Goal: Check status: Check status

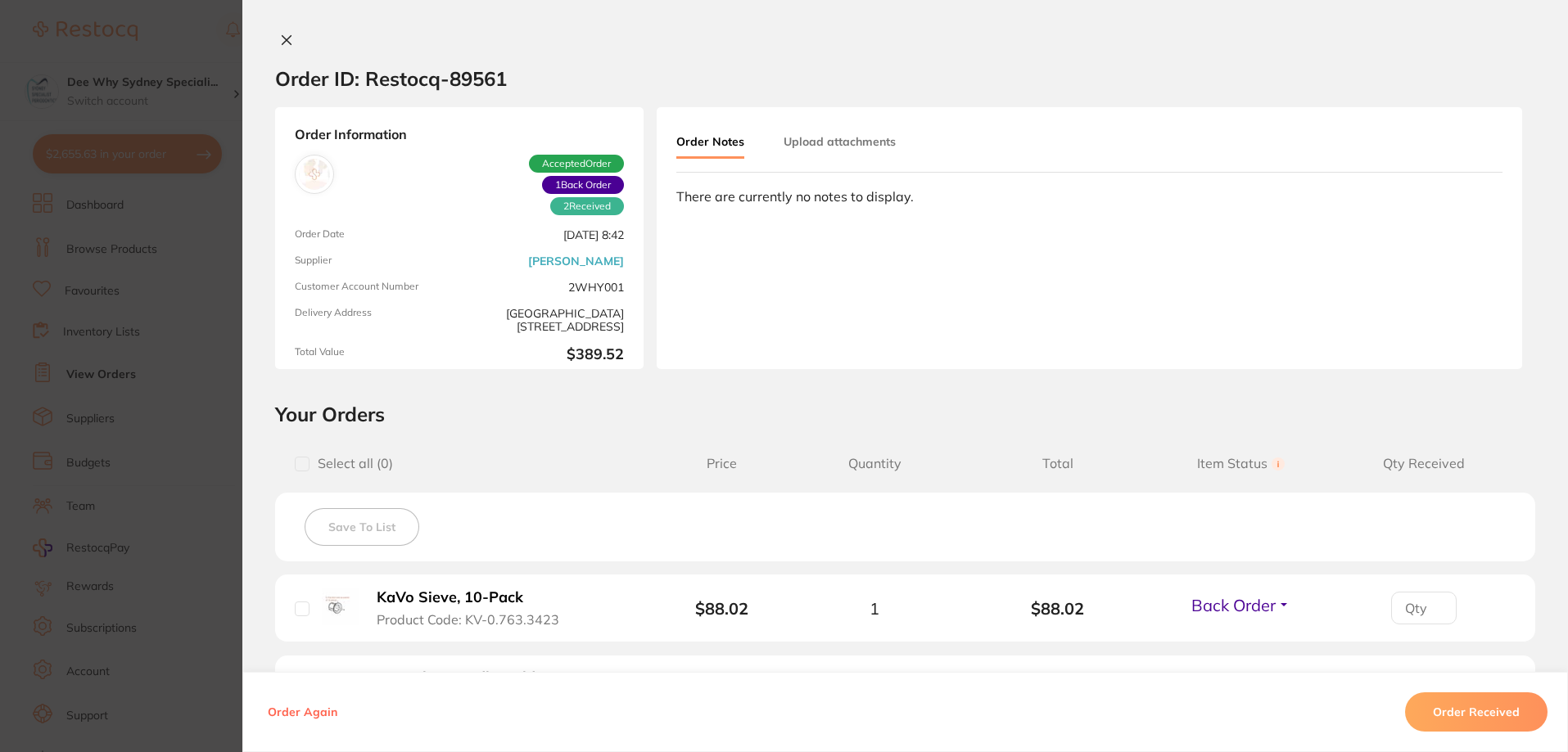
drag, startPoint x: 289, startPoint y: 42, endPoint x: 279, endPoint y: 48, distance: 11.7
click at [289, 42] on button at bounding box center [286, 41] width 23 height 17
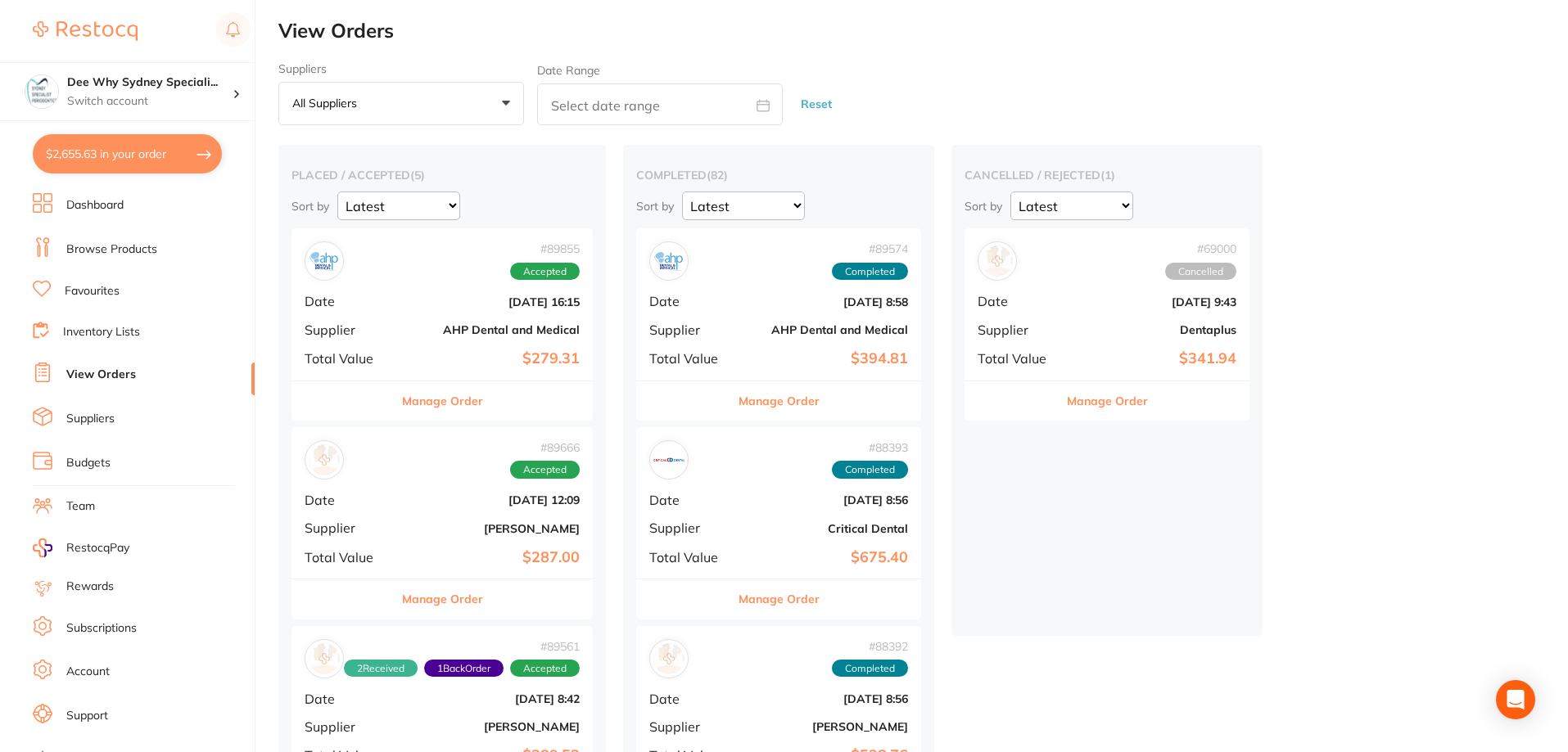
click at [401, 466] on div "# 89666 Accepted" at bounding box center [442, 460] width 275 height 39
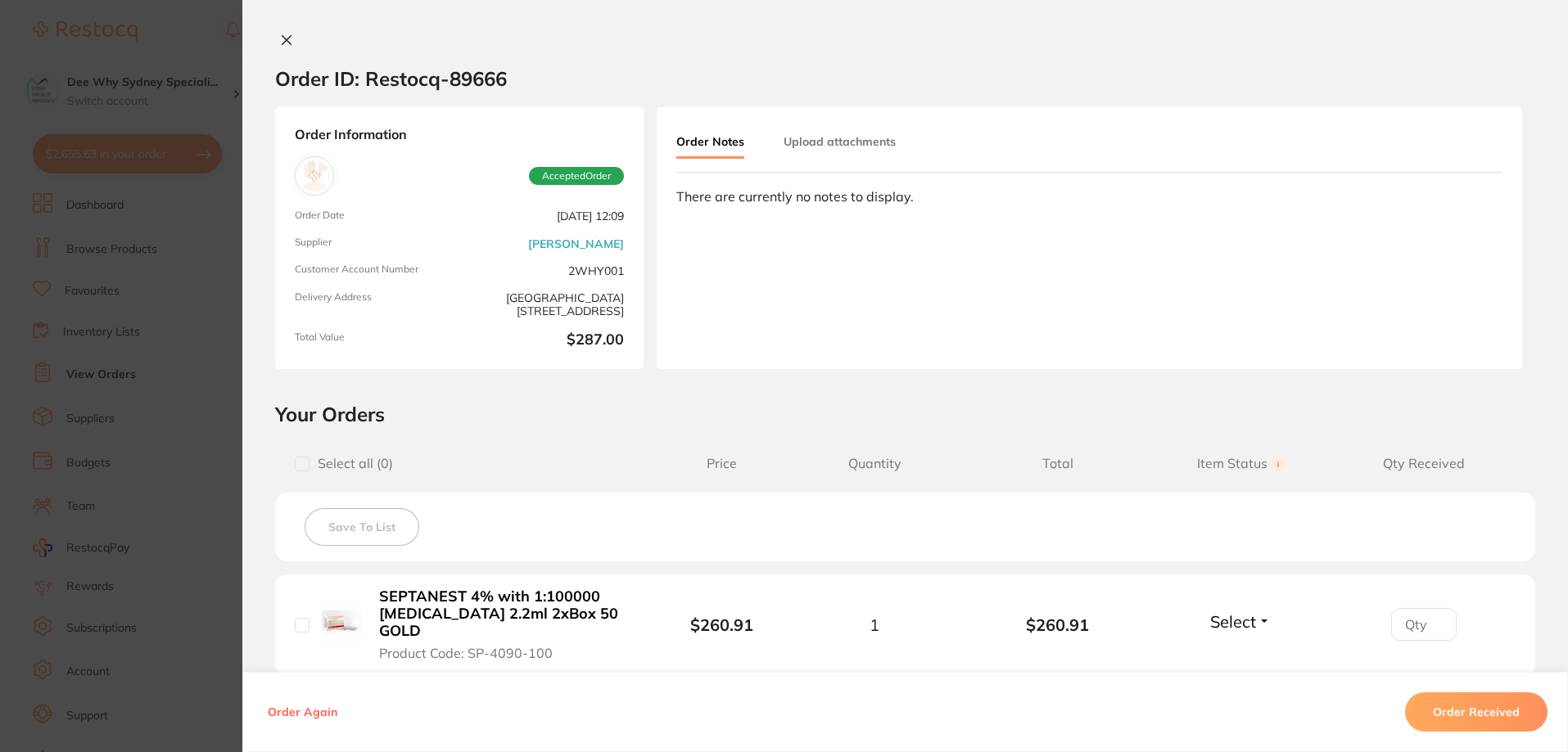
click at [286, 29] on div "Order ID: Restocq- 89666 Order Information Accepted Order Order Date [DATE] 12:…" at bounding box center [905, 376] width 1326 height 752
click at [282, 38] on icon at bounding box center [287, 41] width 9 height 9
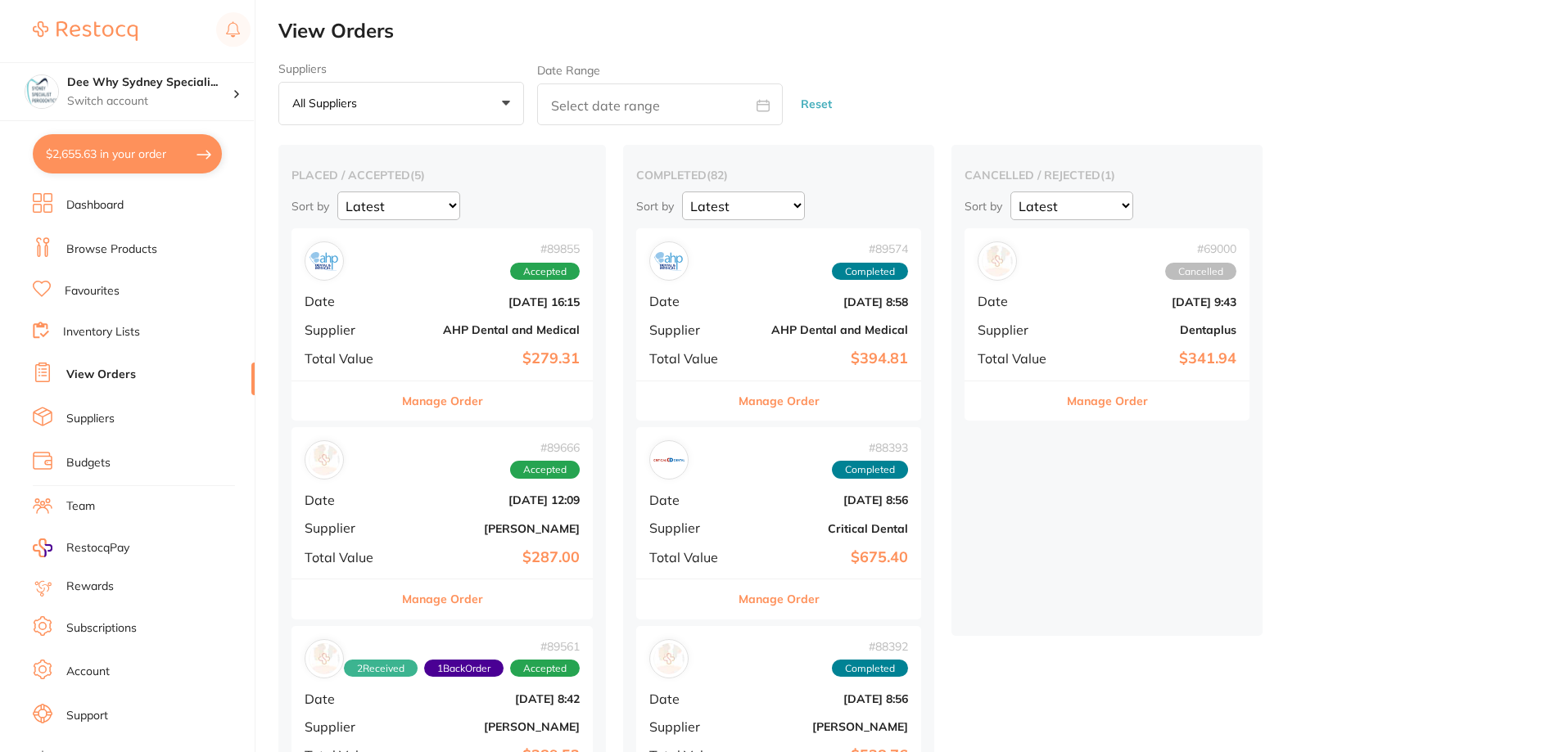
scroll to position [327, 0]
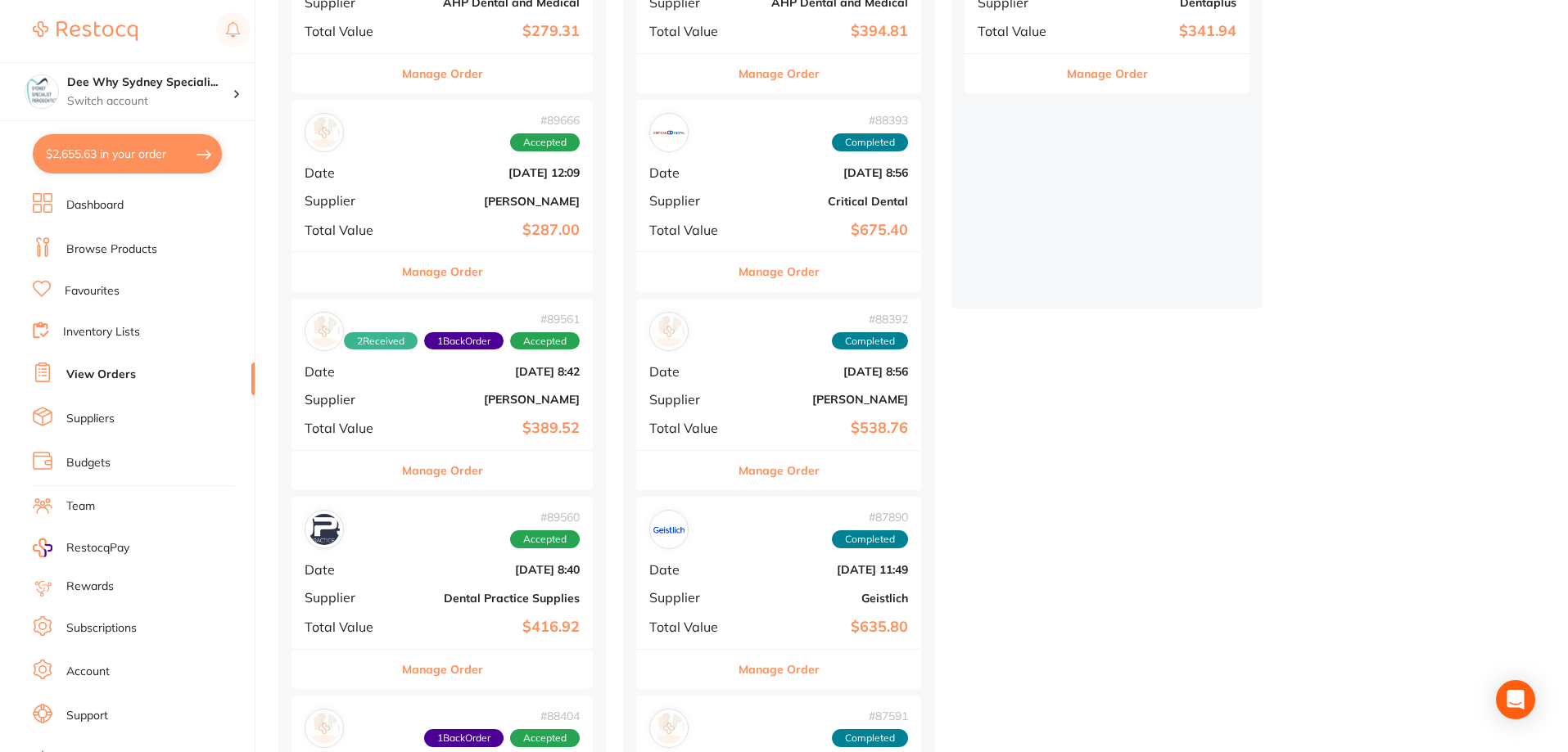
click at [444, 567] on b "[DATE] 8:40" at bounding box center [492, 569] width 174 height 13
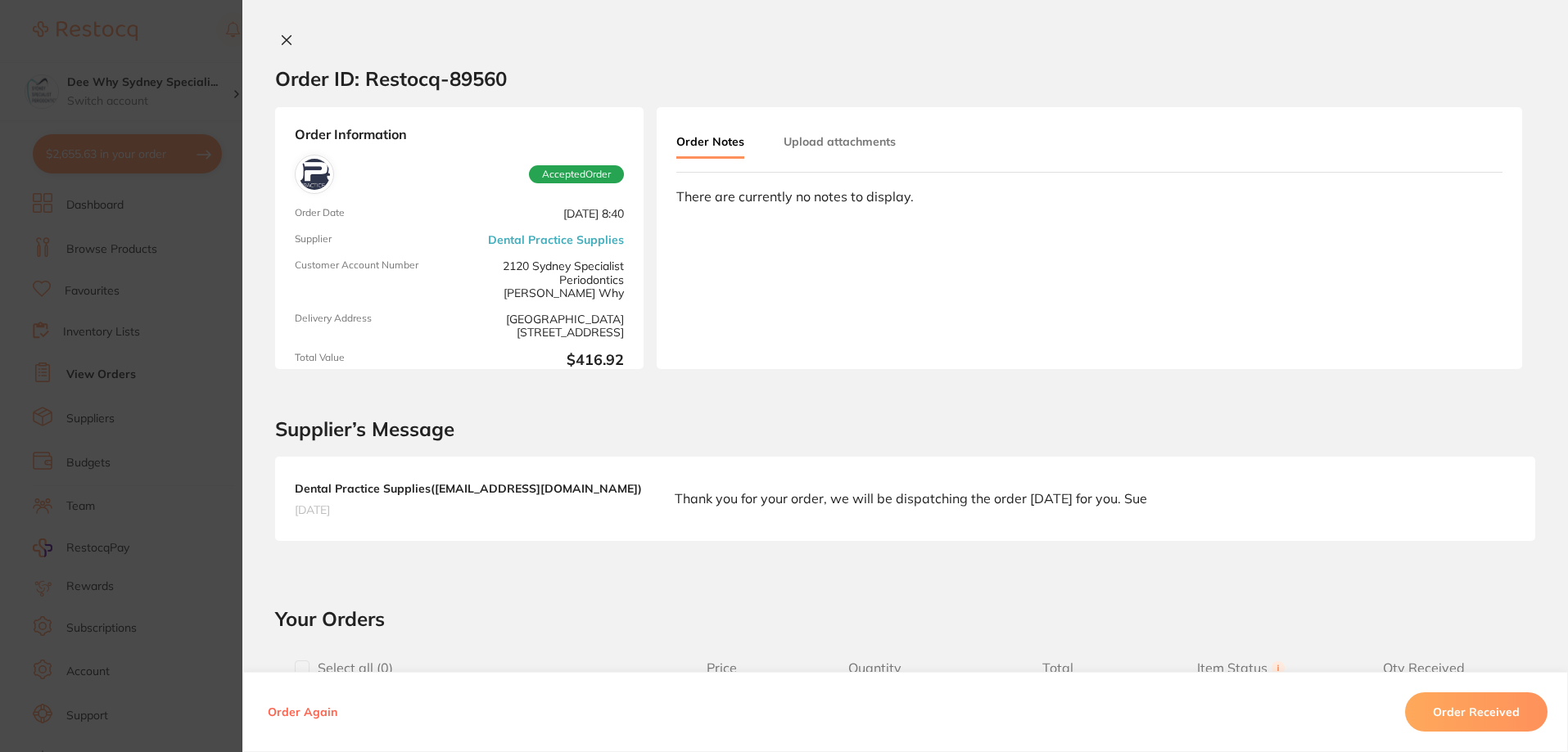
click at [1455, 718] on button "Order Received" at bounding box center [1476, 712] width 143 height 39
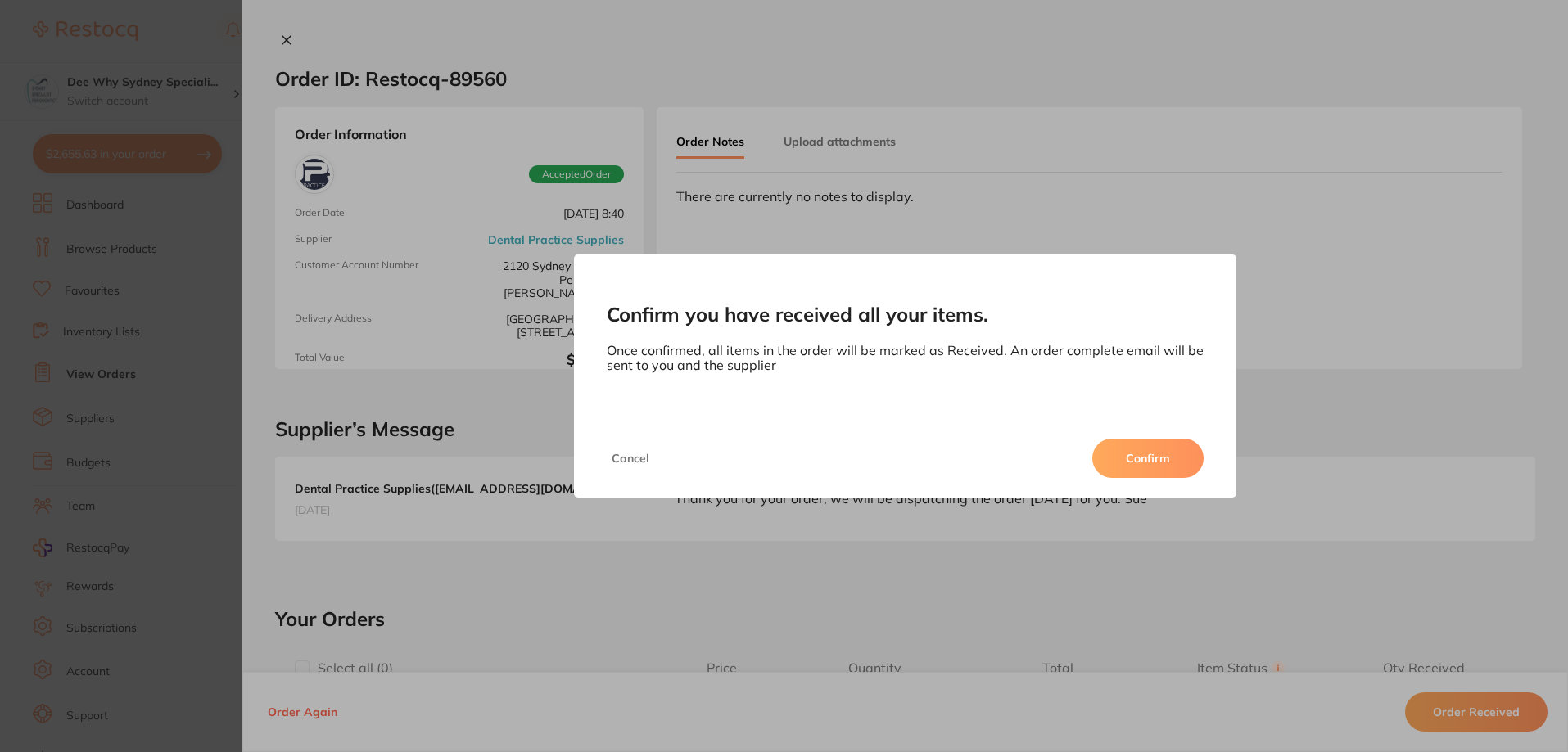
click at [1119, 455] on button "Confirm" at bounding box center [1148, 458] width 111 height 39
